Goal: Navigation & Orientation: Find specific page/section

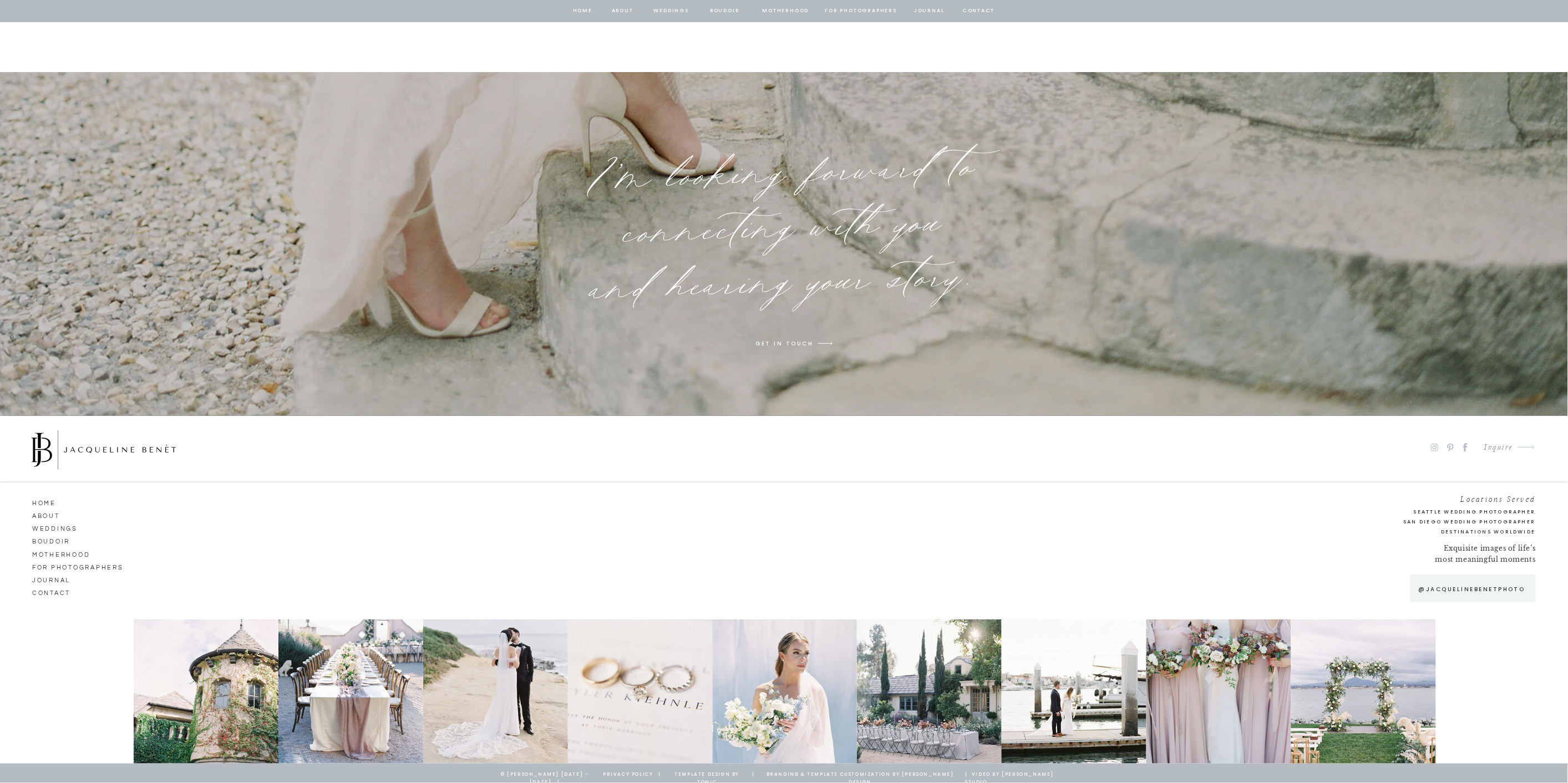
scroll to position [8283, 0]
click at [268, 718] on div at bounding box center [206, 691] width 145 height 144
click at [474, 694] on div at bounding box center [495, 691] width 145 height 144
drag, startPoint x: 801, startPoint y: 680, endPoint x: 880, endPoint y: 666, distance: 80.2
click at [803, 680] on div at bounding box center [785, 691] width 145 height 144
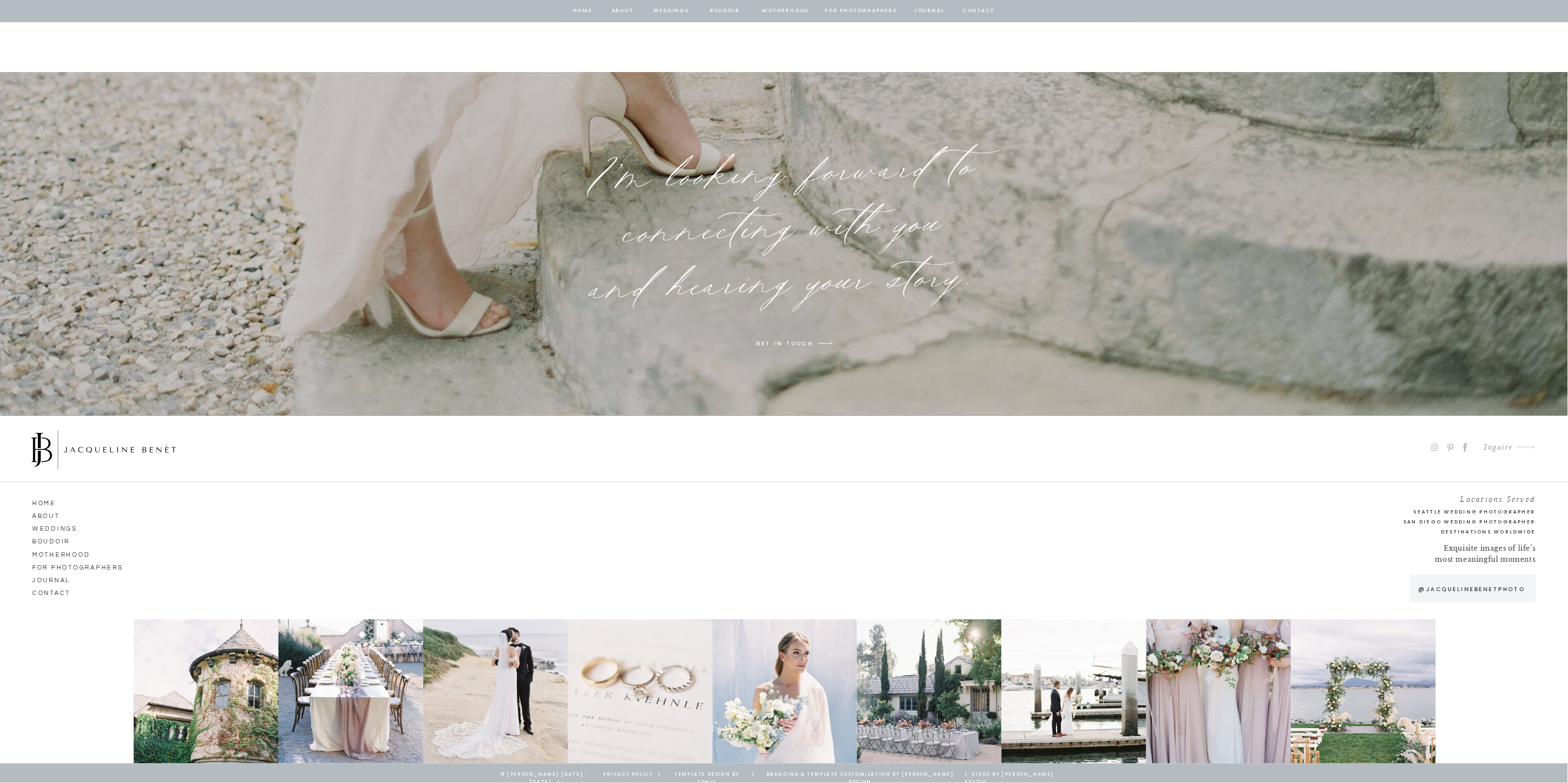
click at [1445, 589] on p "@jacquelinebenetphoto" at bounding box center [1472, 589] width 118 height 9
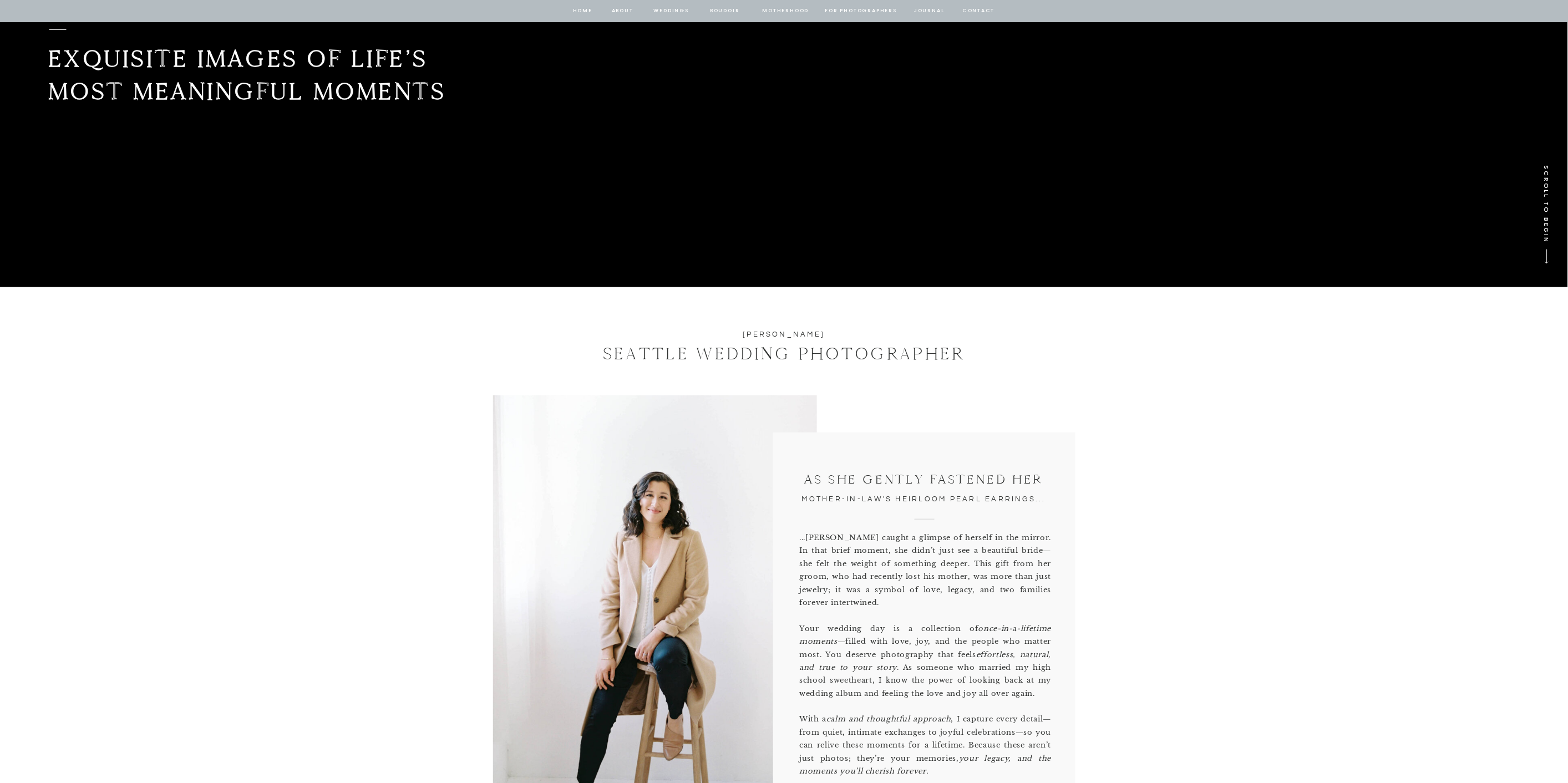
scroll to position [0, 0]
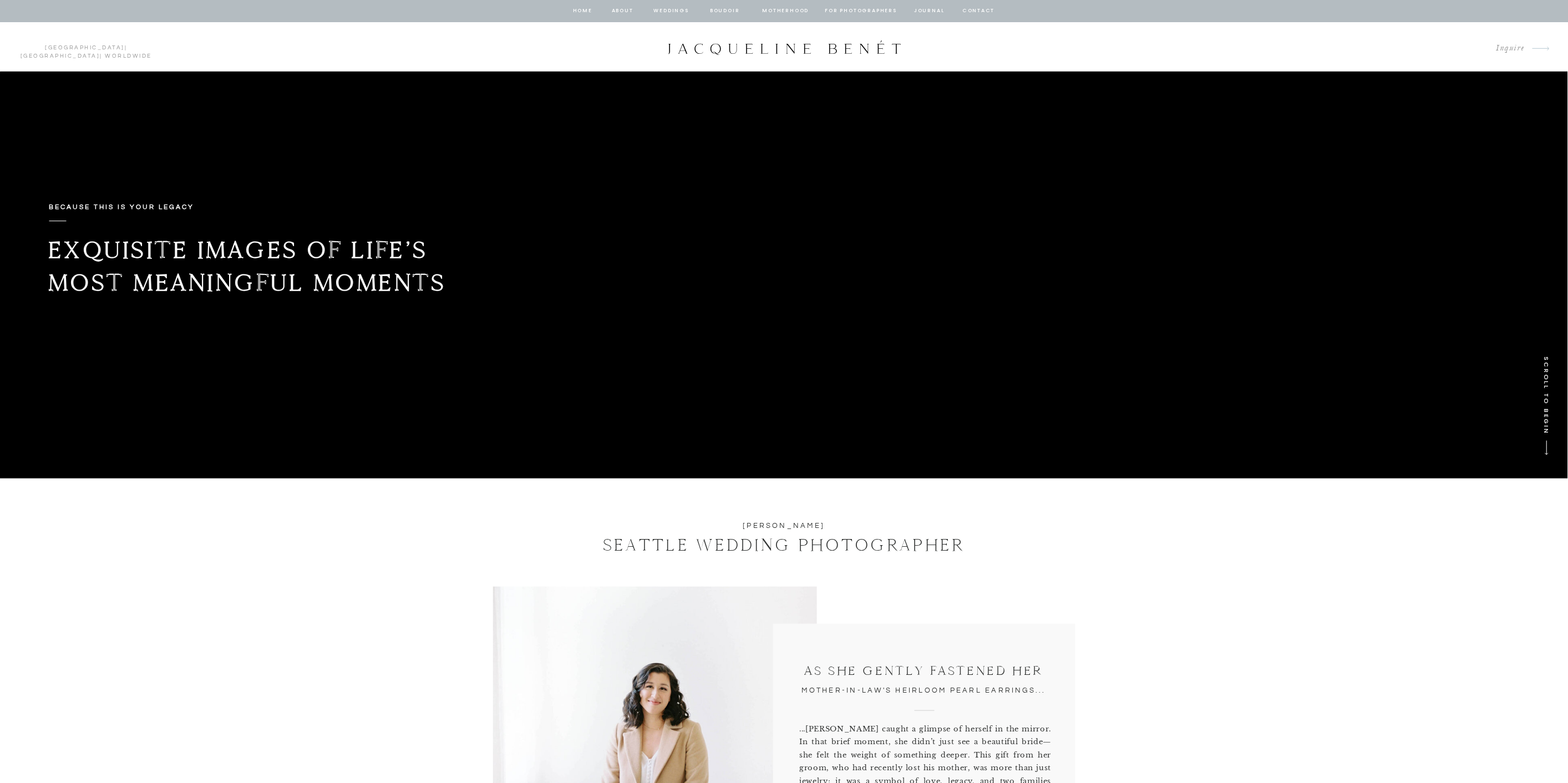
click at [621, 9] on nav "about" at bounding box center [622, 11] width 23 height 10
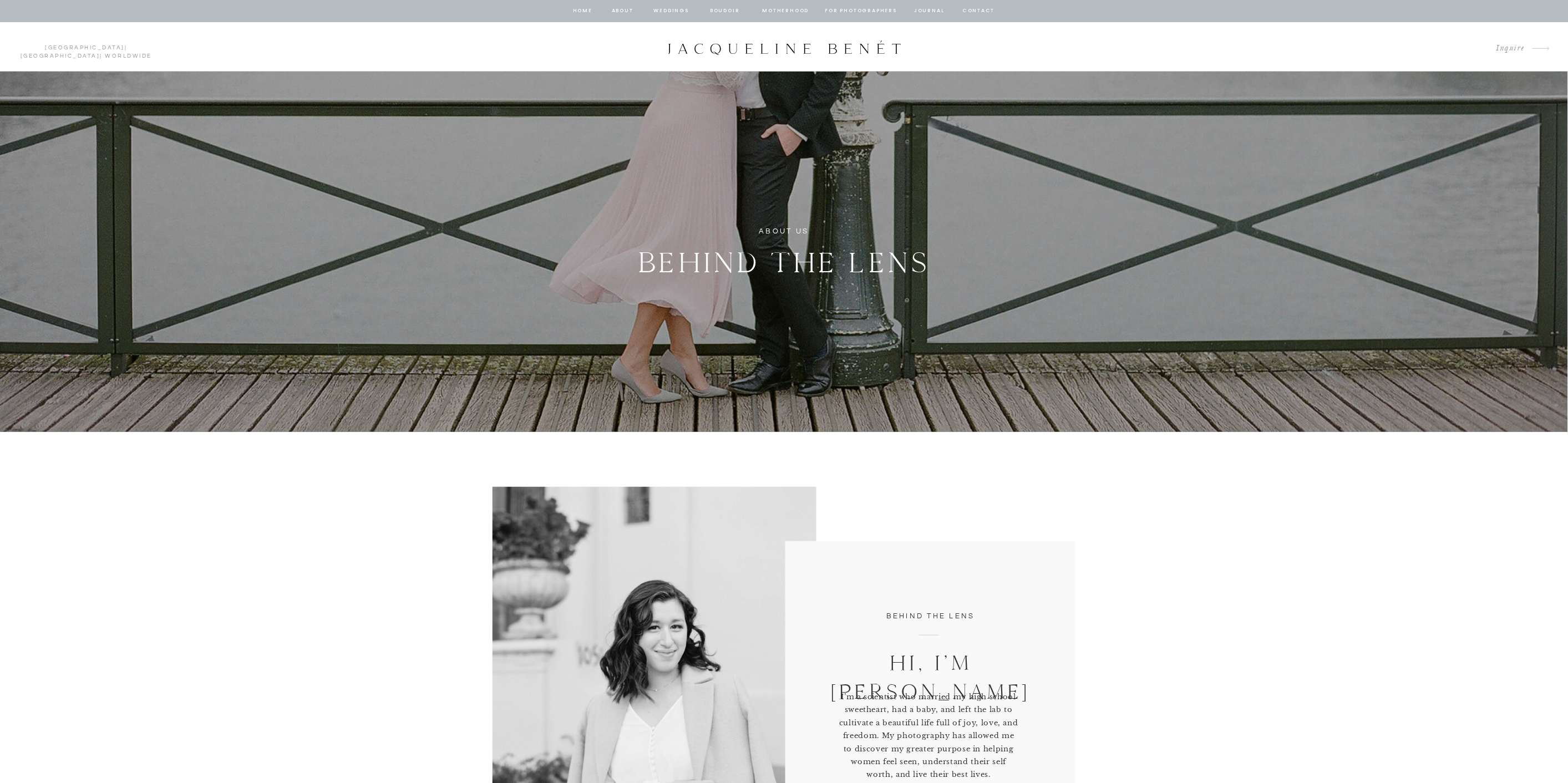
click at [930, 12] on nav "journal" at bounding box center [929, 11] width 34 height 10
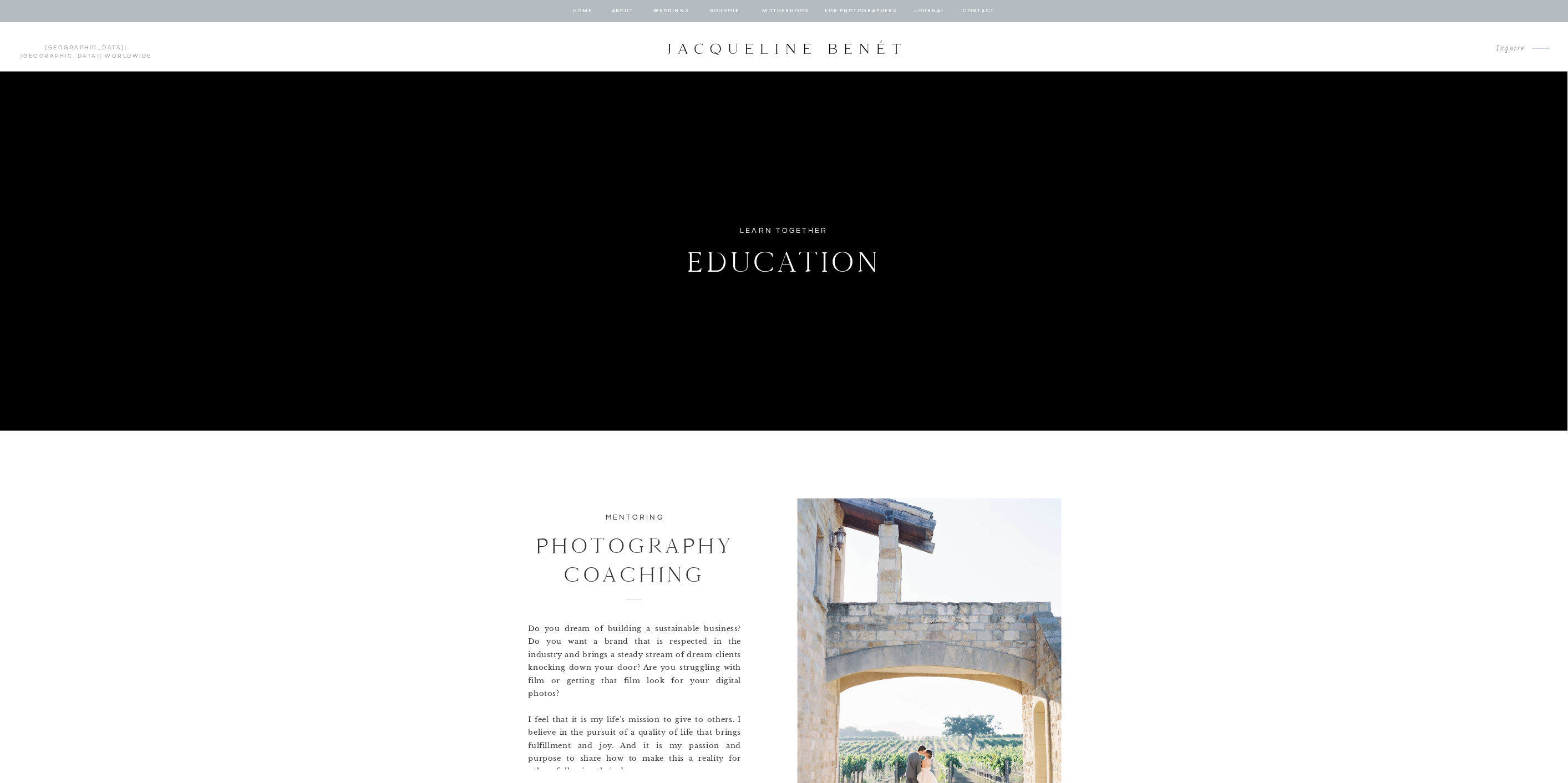
click at [931, 8] on nav "journal" at bounding box center [929, 11] width 34 height 10
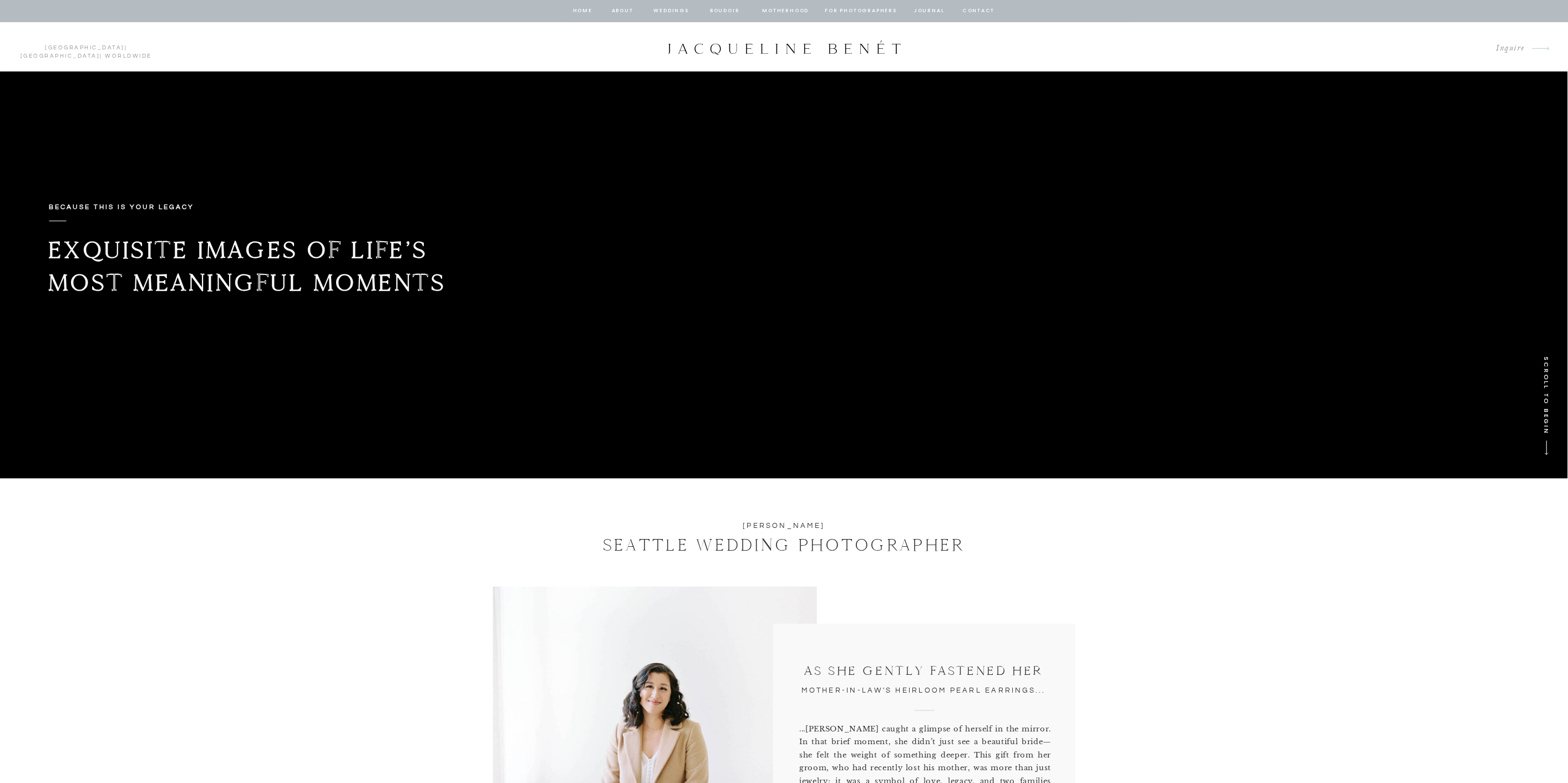
click at [728, 10] on nav "BOUDOIR" at bounding box center [724, 11] width 32 height 10
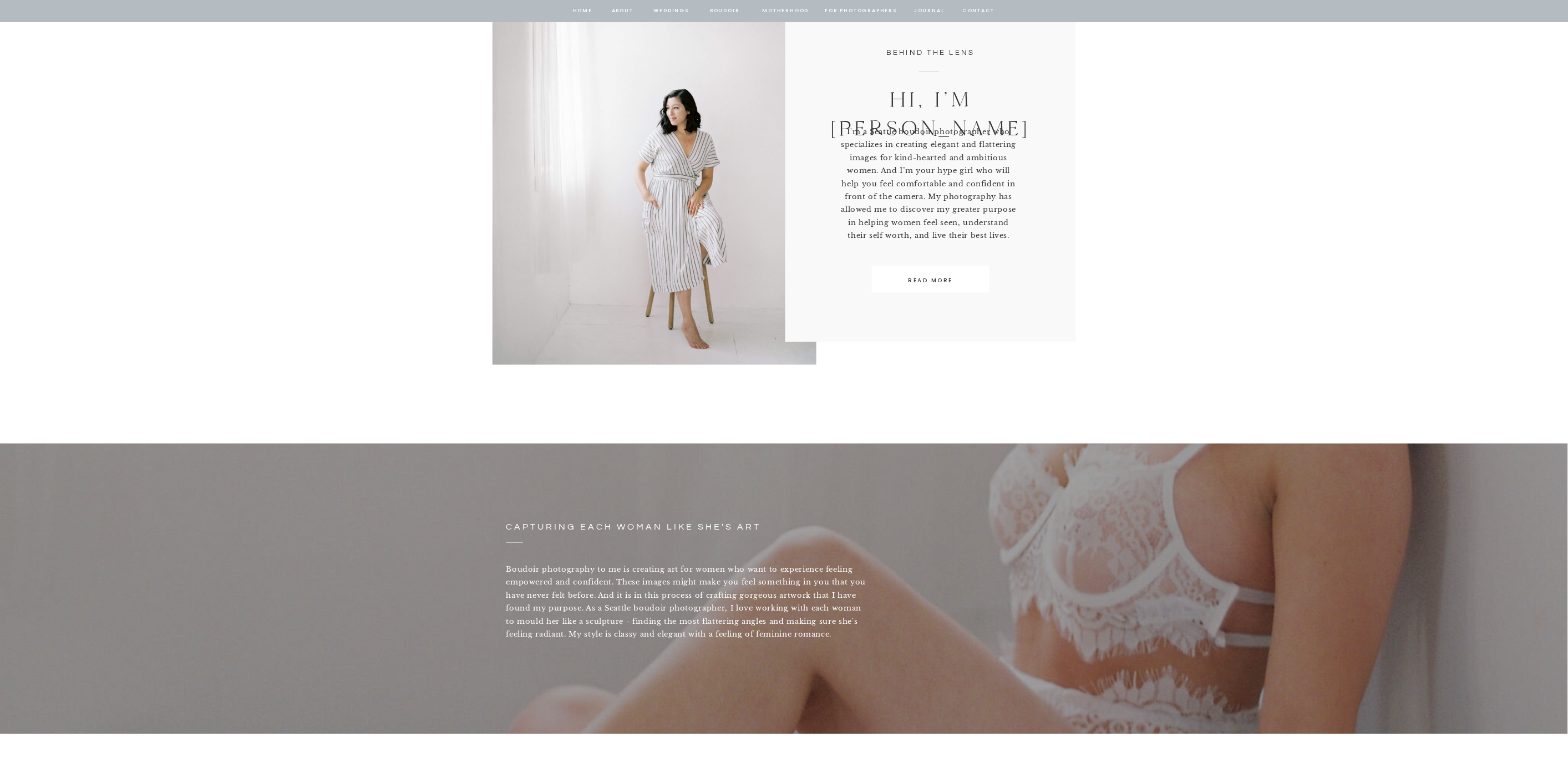
scroll to position [431, 0]
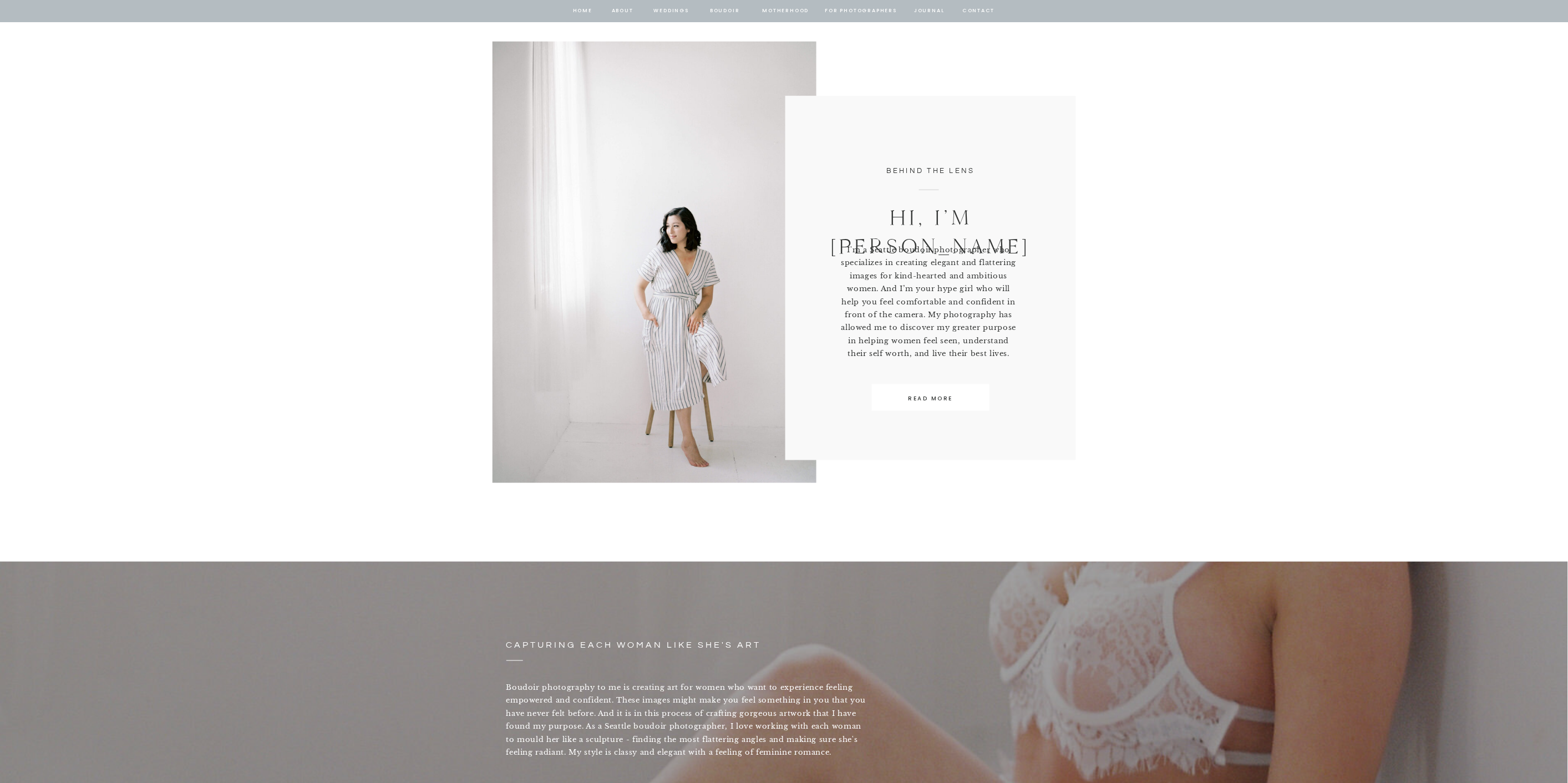
click at [688, 294] on div at bounding box center [654, 262] width 324 height 441
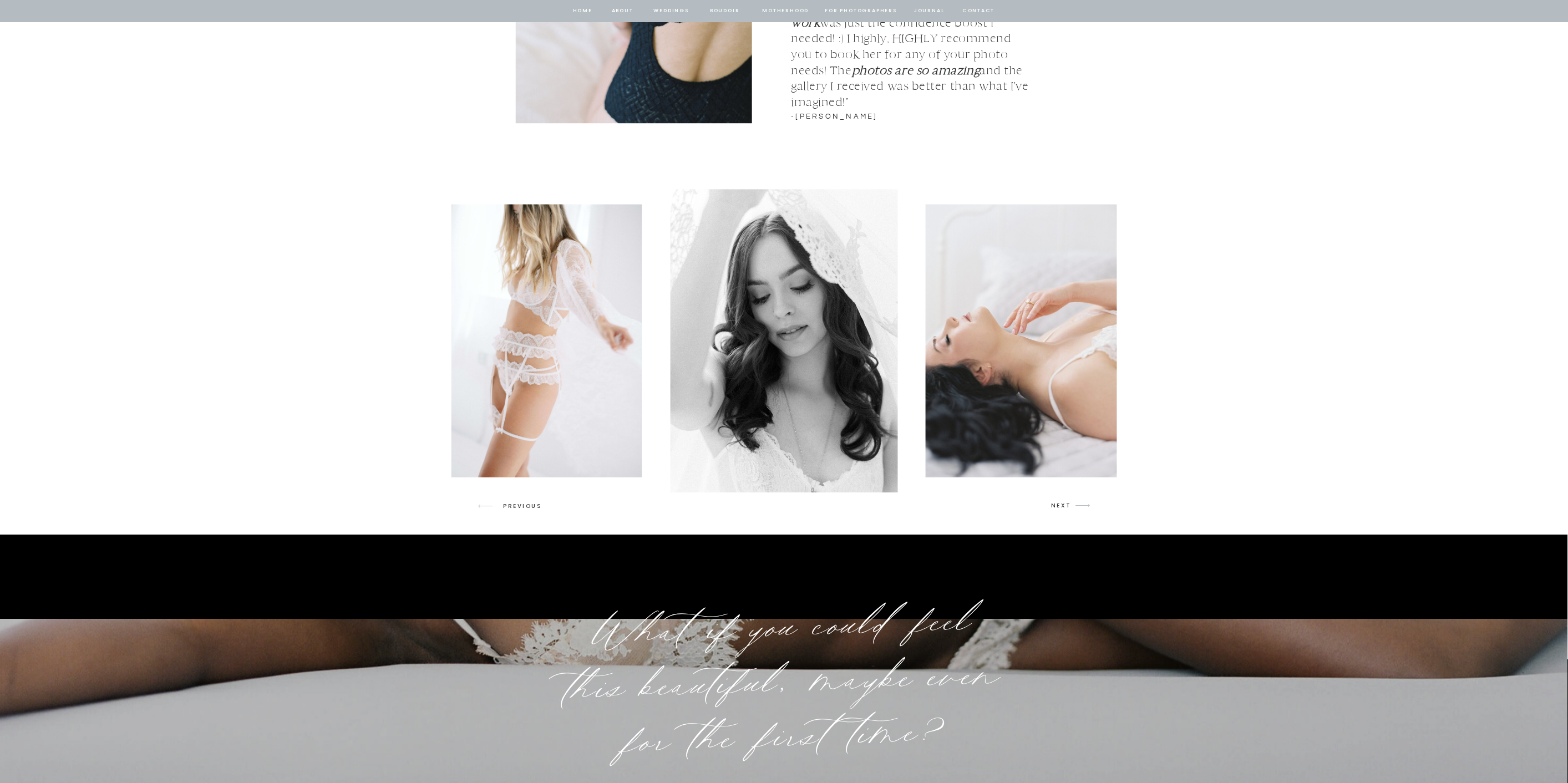
scroll to position [1478, 0]
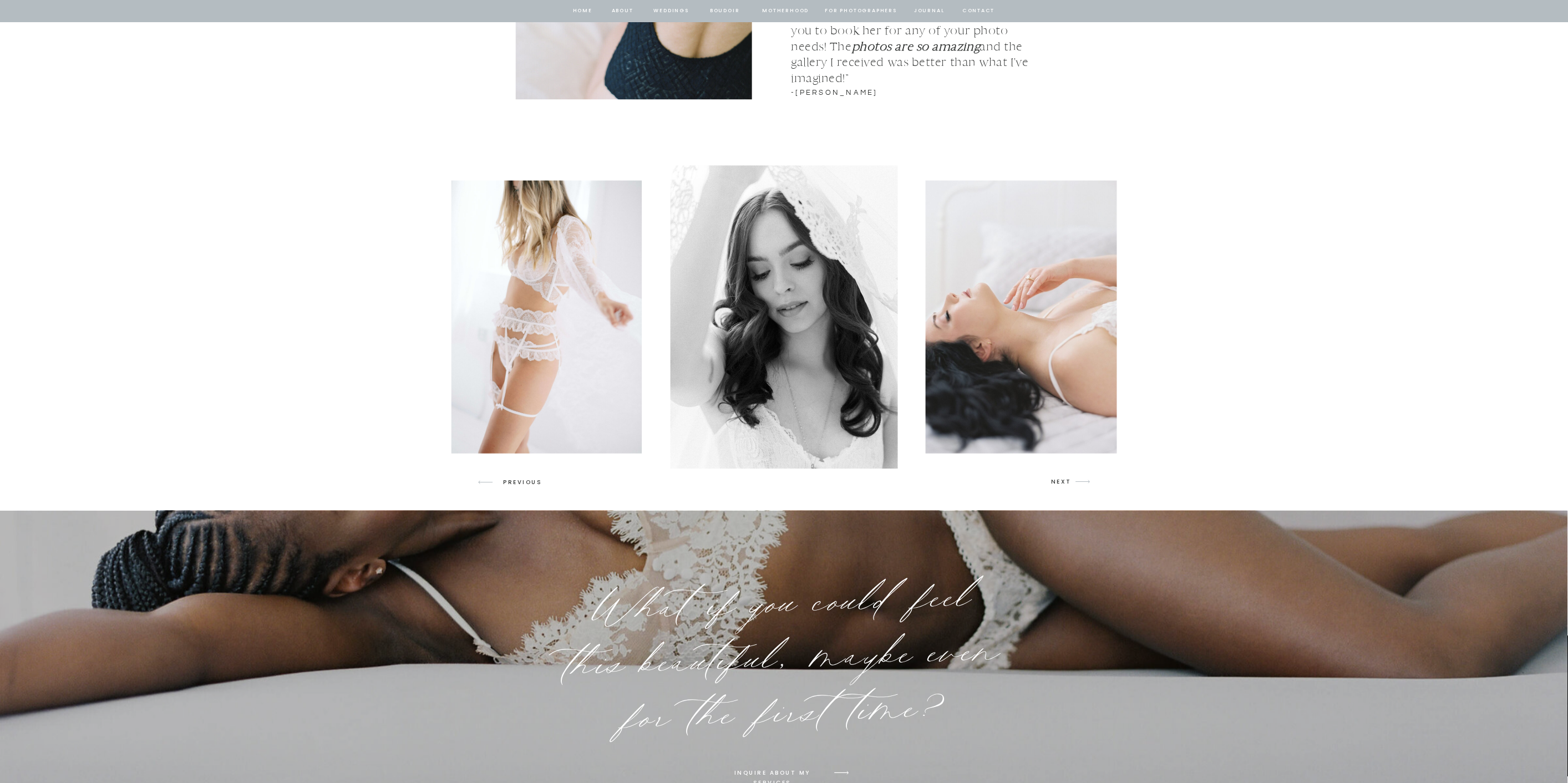
click at [1071, 469] on icon "arrow" at bounding box center [1082, 481] width 26 height 26
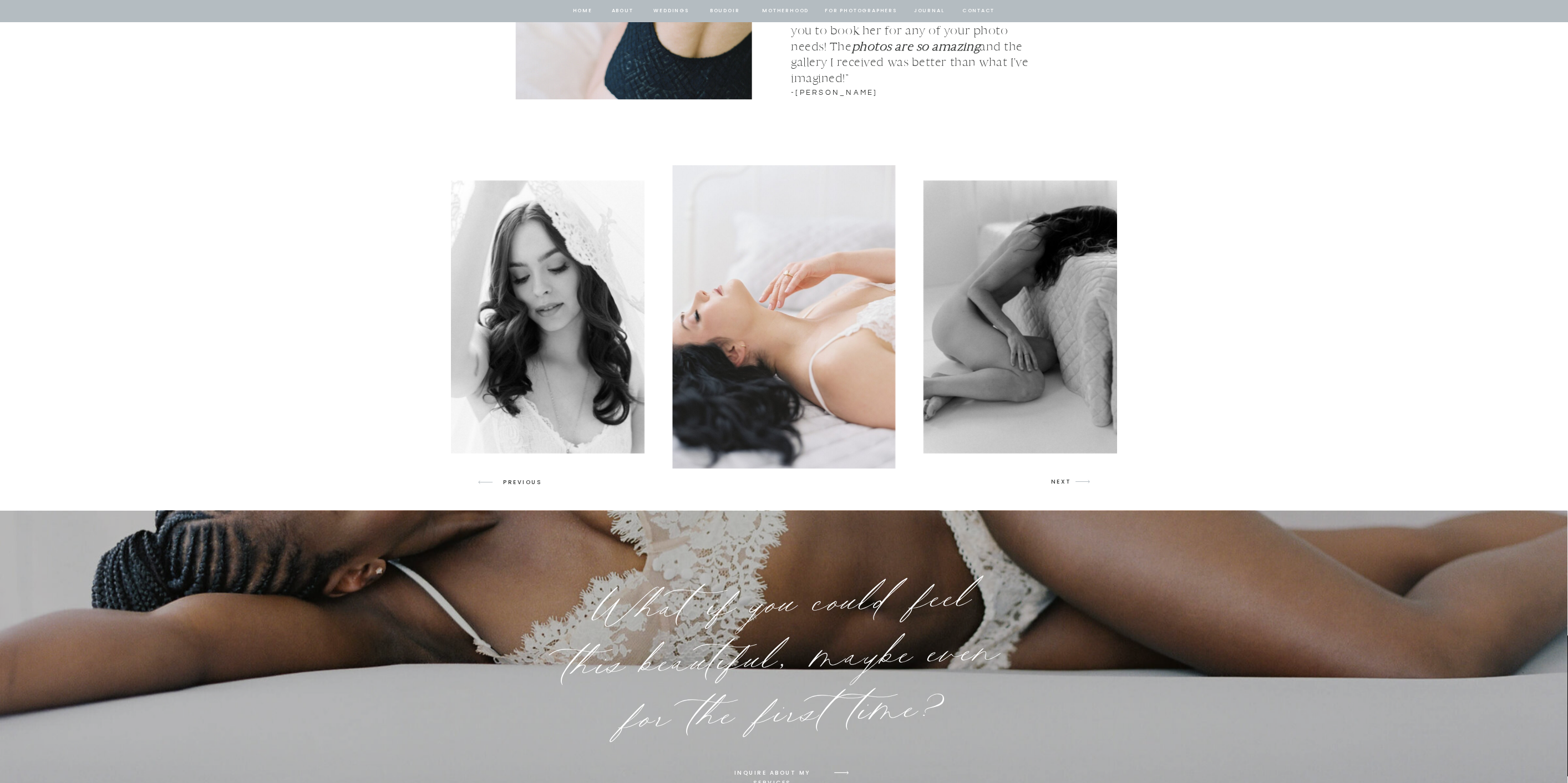
click at [1075, 477] on icon "arrow" at bounding box center [1082, 481] width 26 height 26
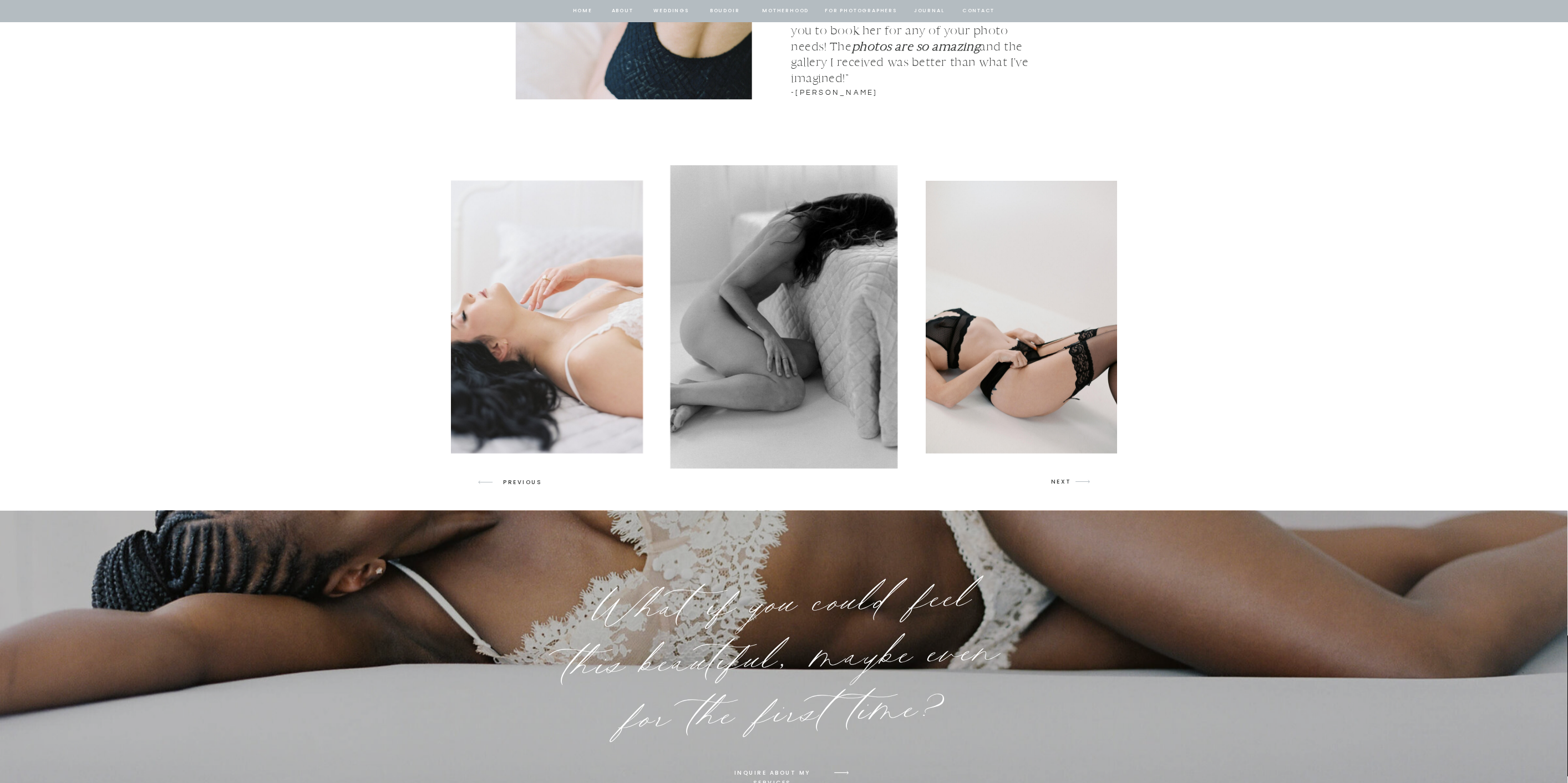
click at [1075, 477] on icon "arrow" at bounding box center [1082, 481] width 26 height 26
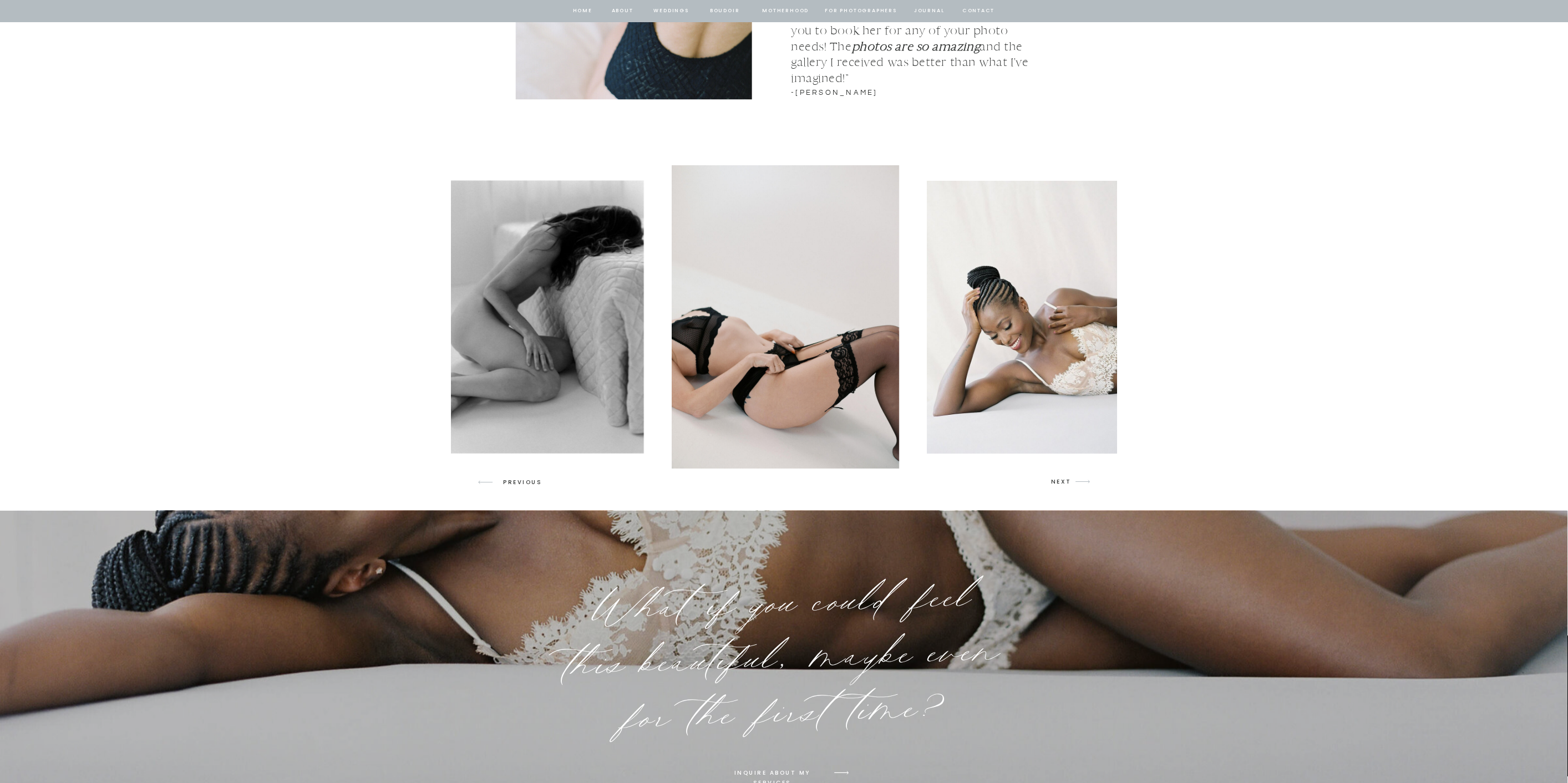
click at [1075, 477] on icon "arrow" at bounding box center [1082, 481] width 26 height 26
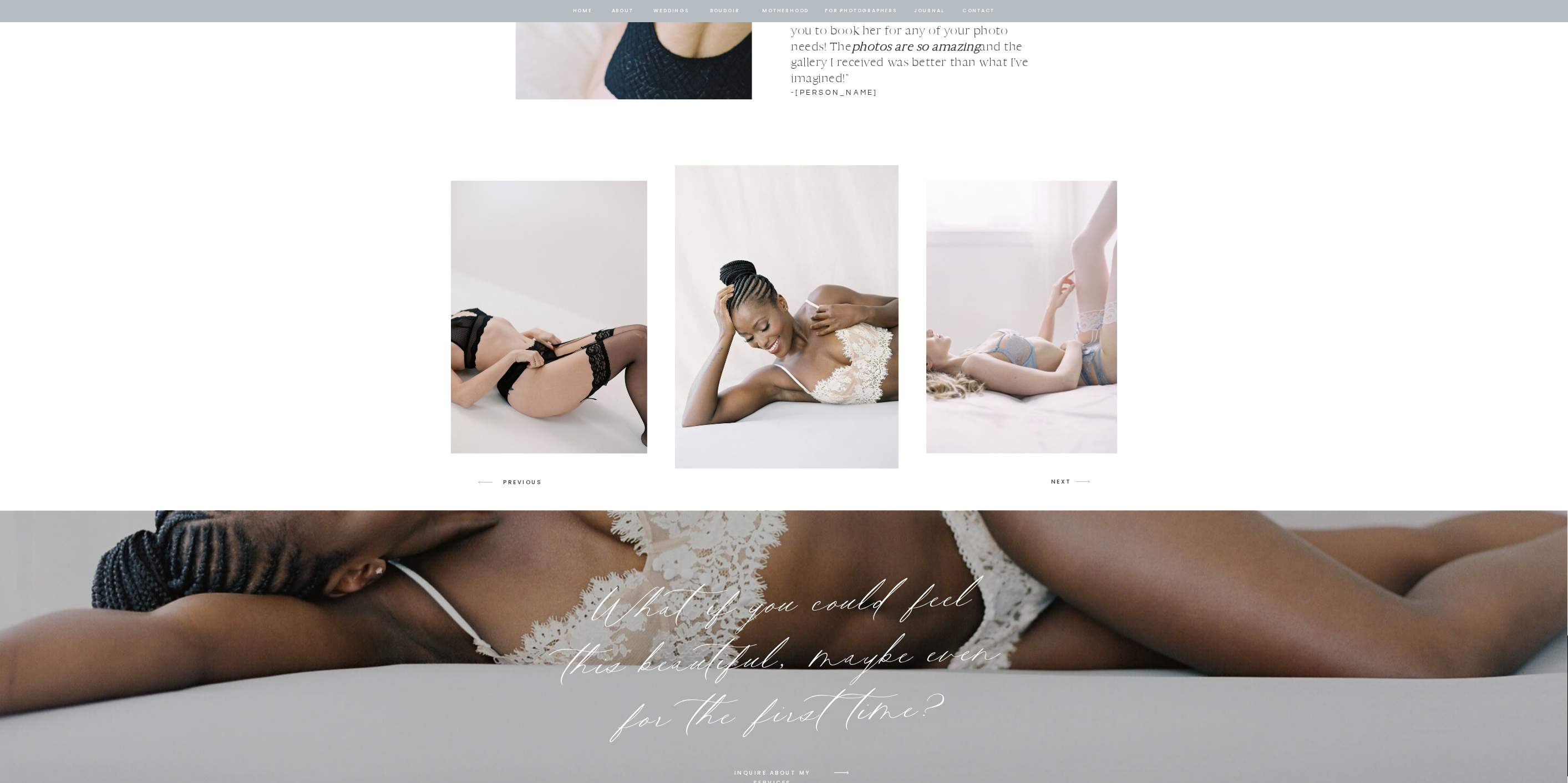
click at [1075, 477] on icon "arrow" at bounding box center [1082, 481] width 26 height 26
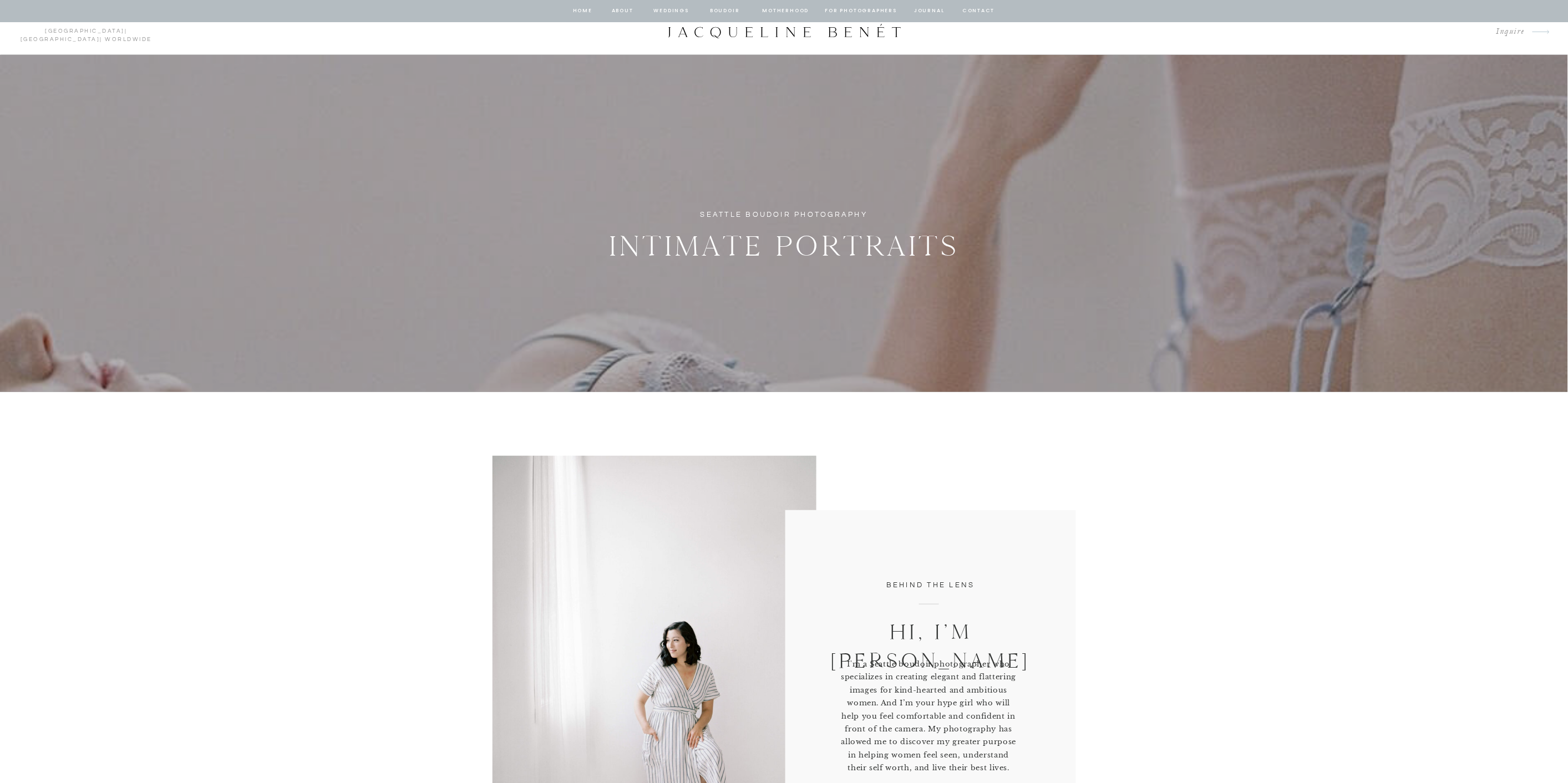
scroll to position [0, 0]
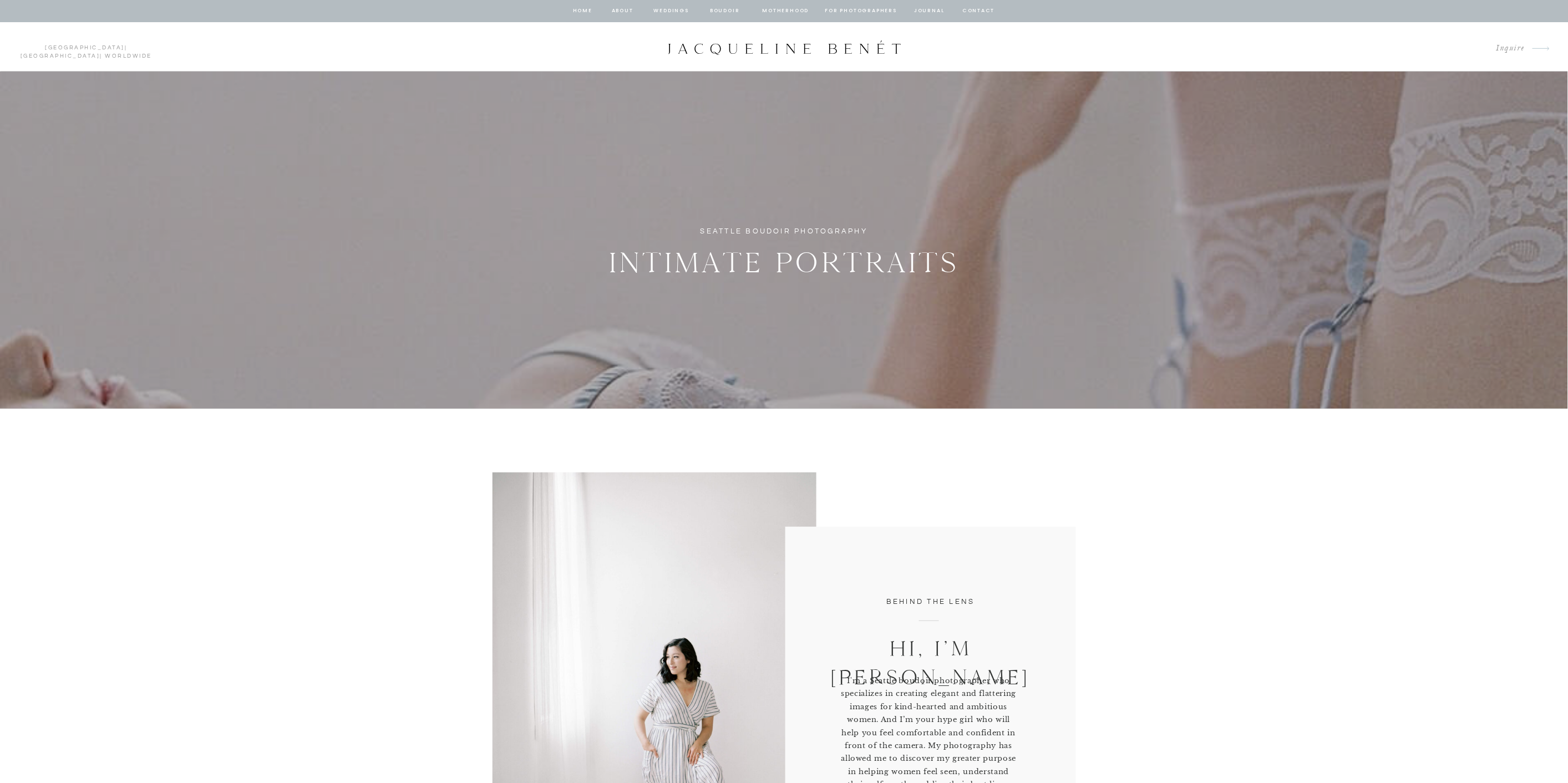
click at [936, 10] on nav "journal" at bounding box center [929, 11] width 34 height 10
